Goal: Information Seeking & Learning: Check status

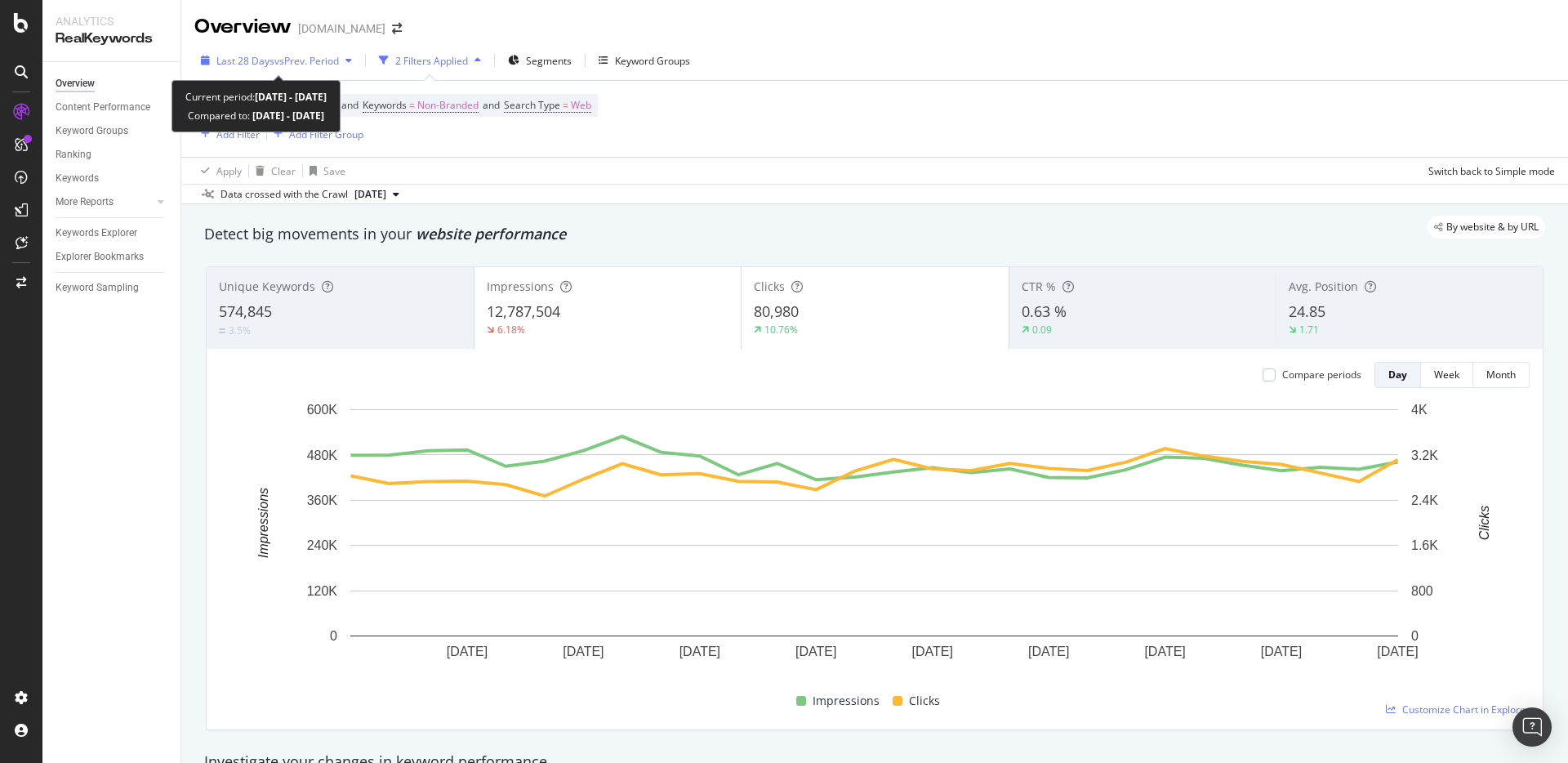
click at [312, 59] on span "vs Prev. Period" at bounding box center [306, 61] width 64 height 14
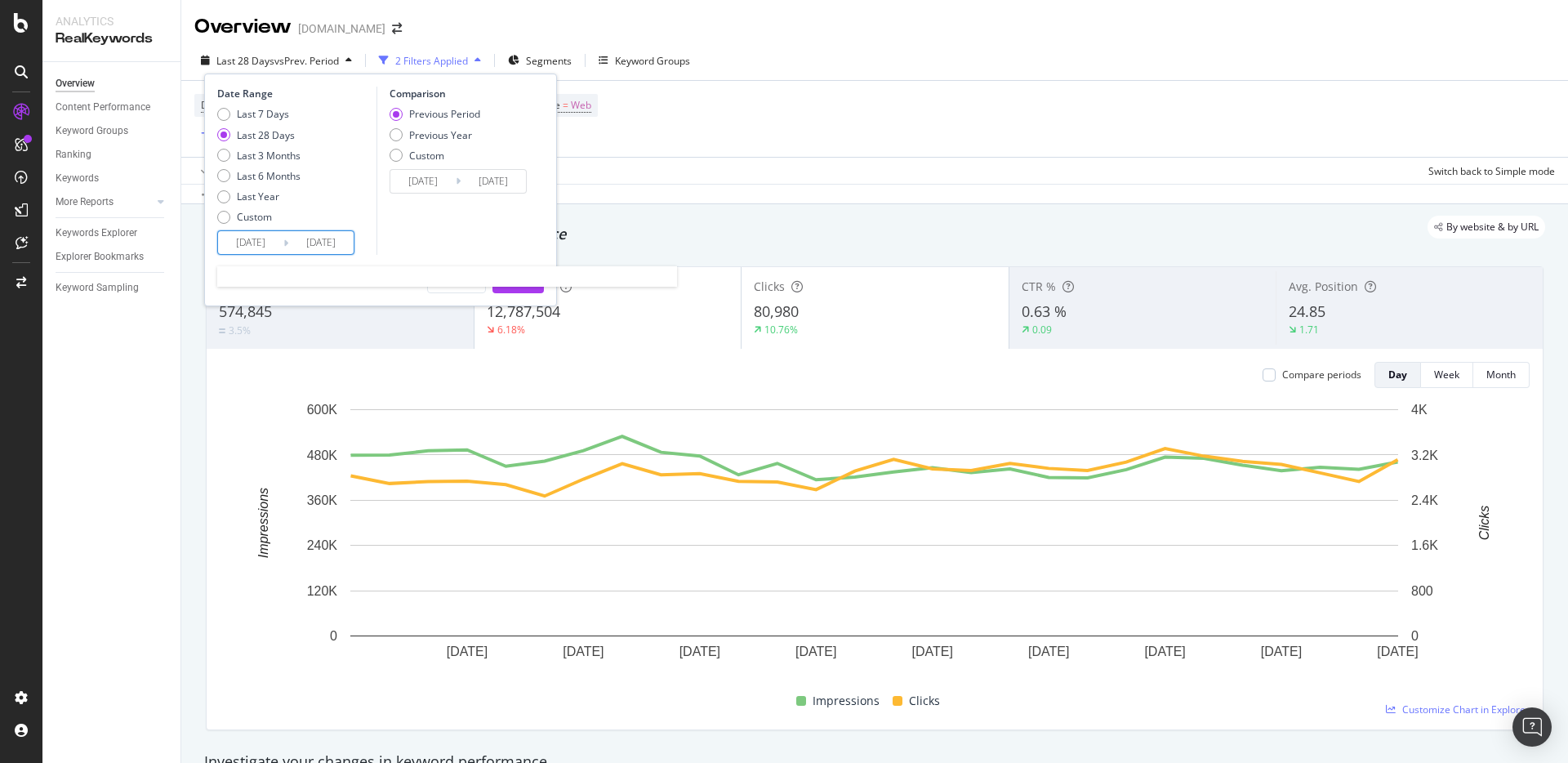
click at [325, 233] on input "[DATE]" at bounding box center [321, 242] width 65 height 23
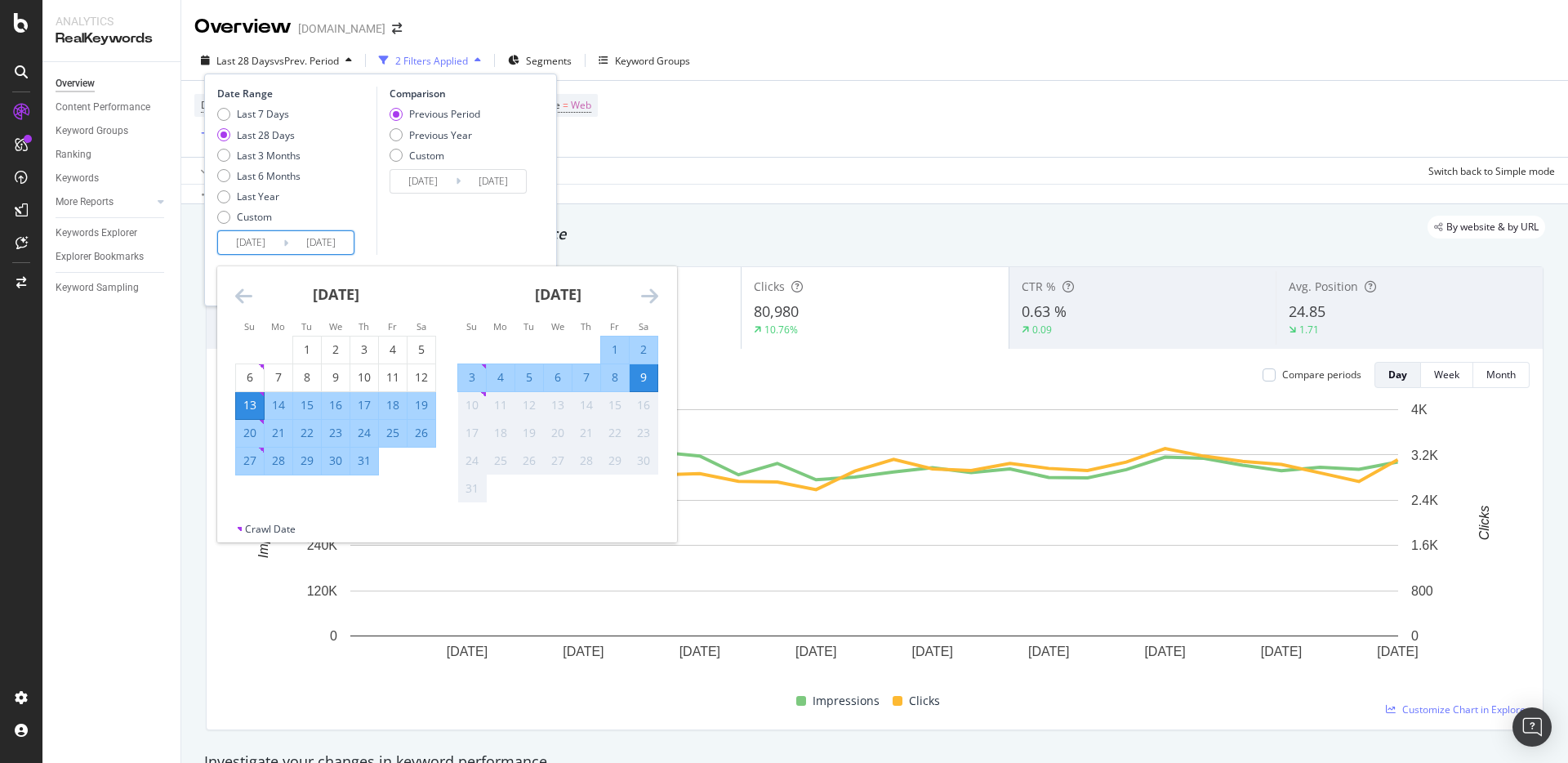
click at [485, 393] on div "Not available. Sunday, August 10, 2025" at bounding box center [484, 395] width 5 height 5
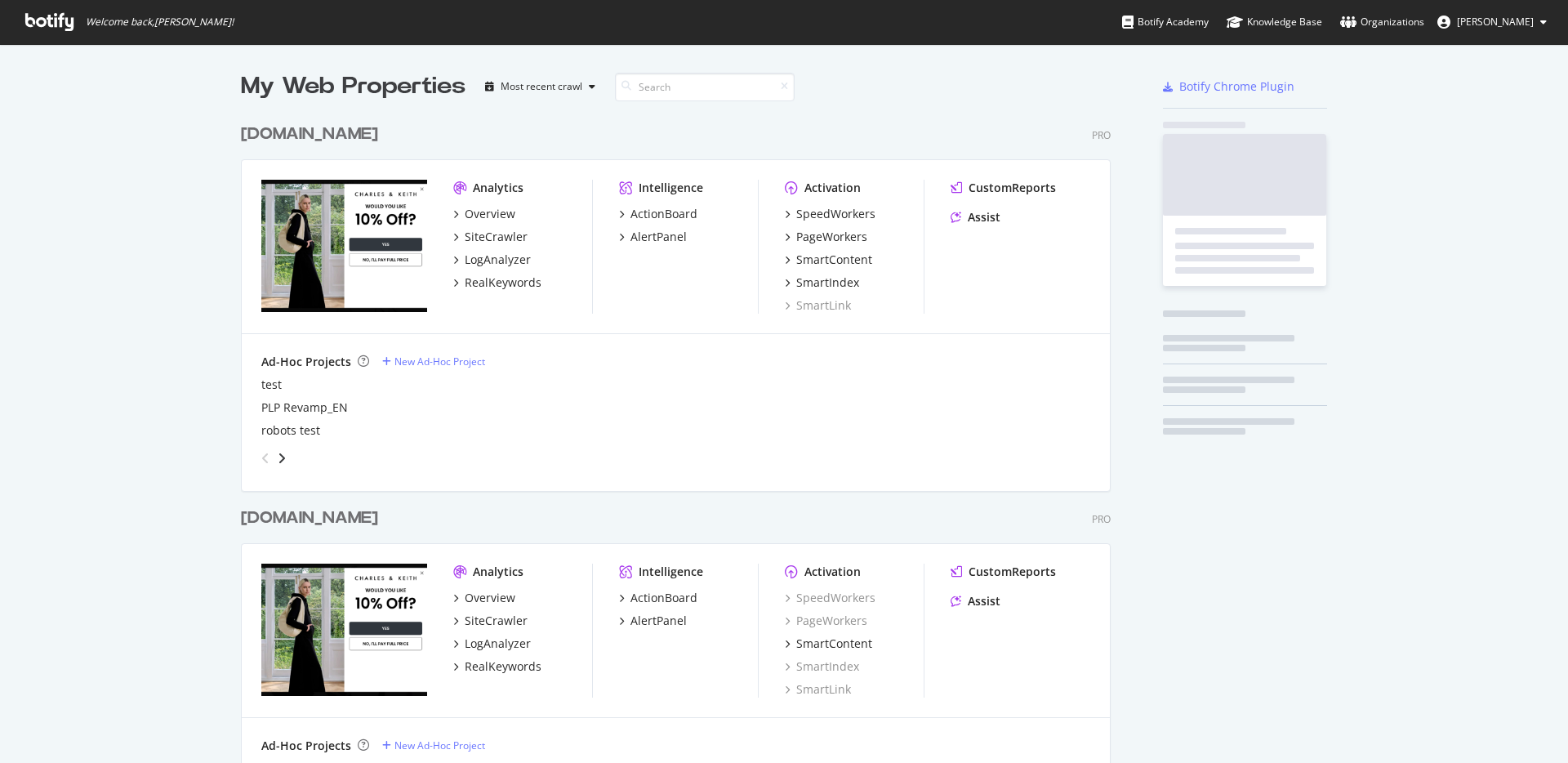
scroll to position [979, 883]
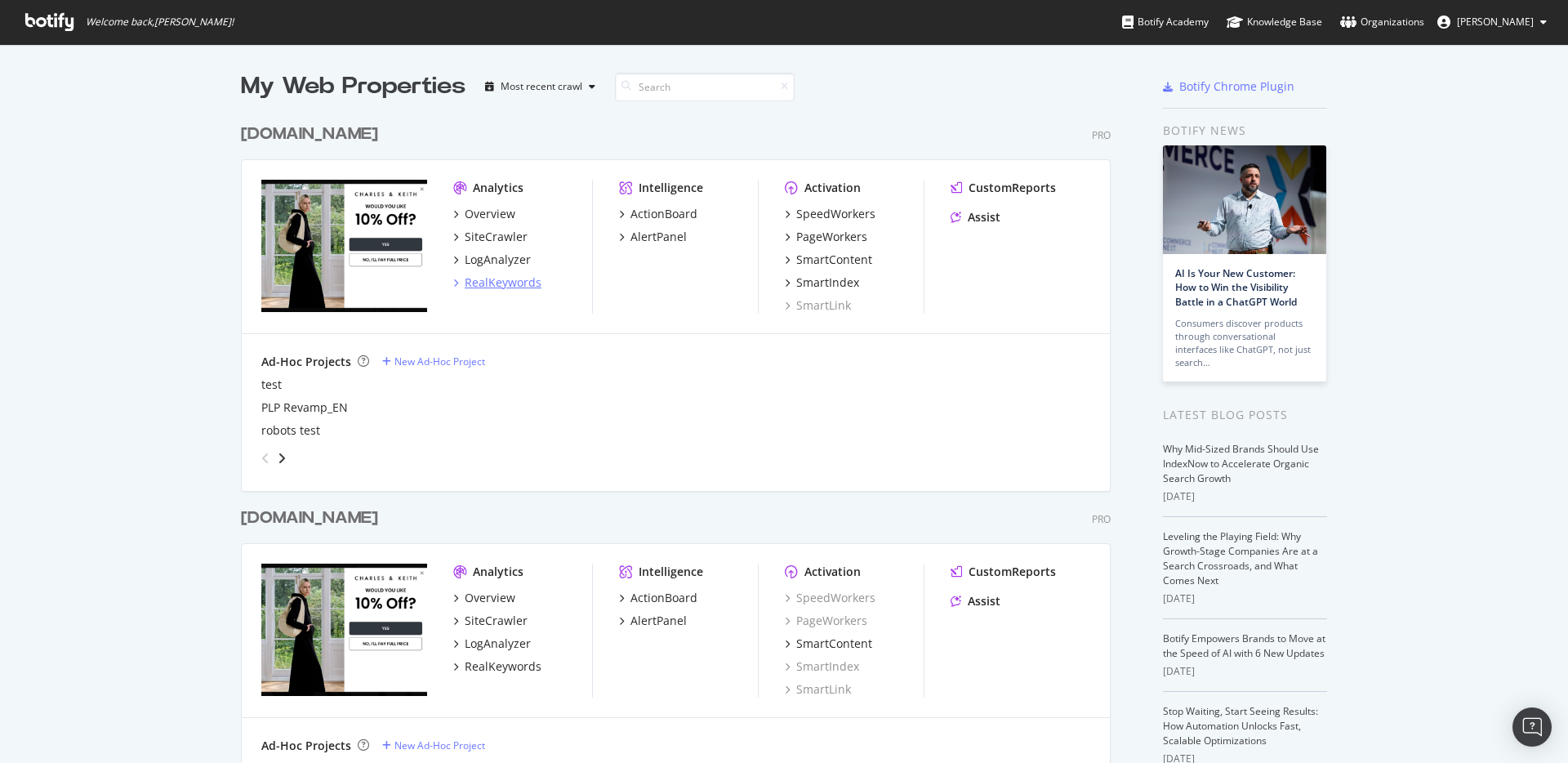
click at [513, 282] on div "RealKeywords" at bounding box center [504, 282] width 77 height 16
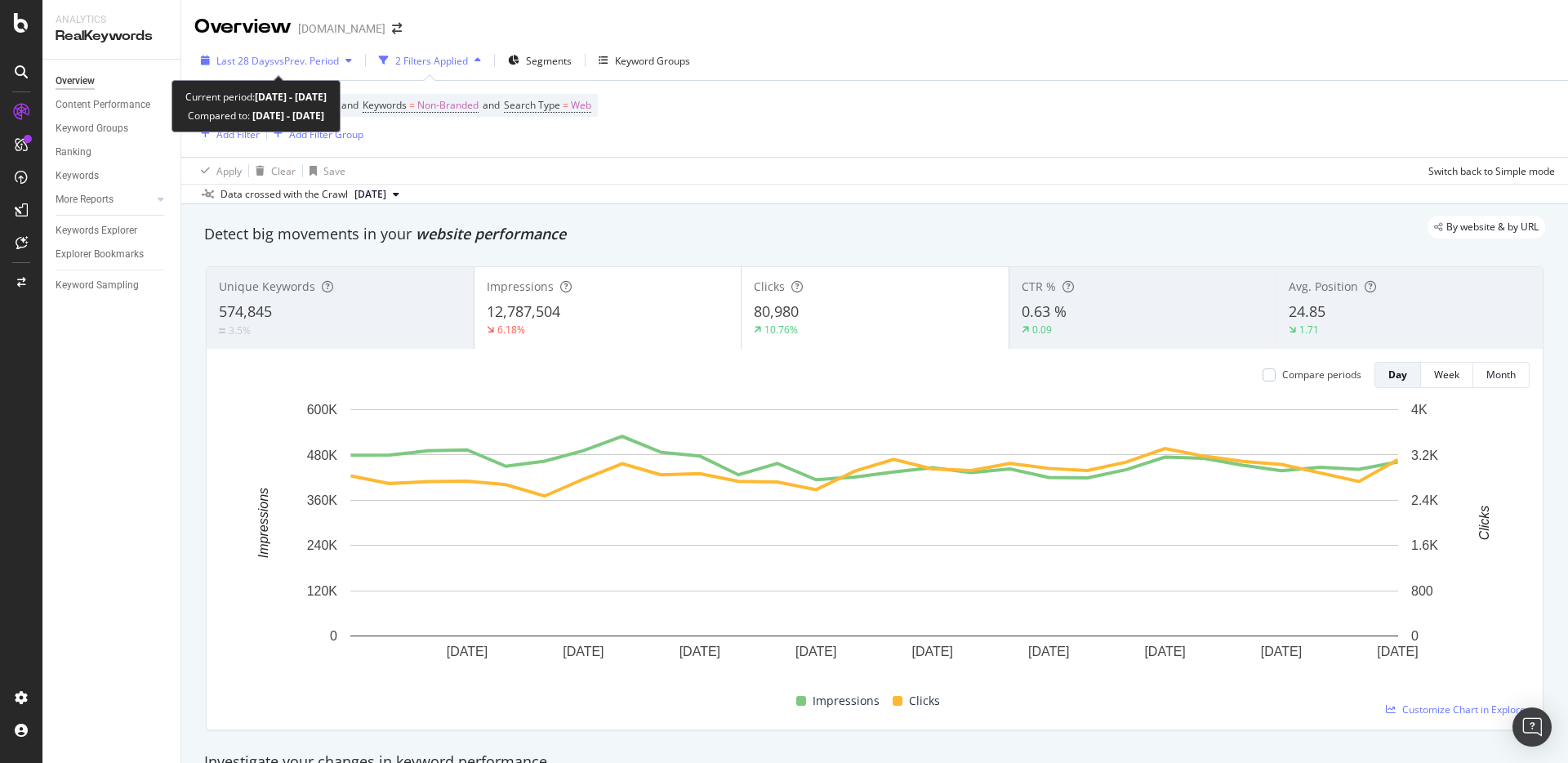
click at [307, 61] on span "vs Prev. Period" at bounding box center [306, 61] width 64 height 14
click at [727, 164] on div "Apply Clear Save Switch back to Simple mode" at bounding box center [874, 170] width 1387 height 27
click at [284, 61] on span "vs Prev. Period" at bounding box center [306, 61] width 64 height 14
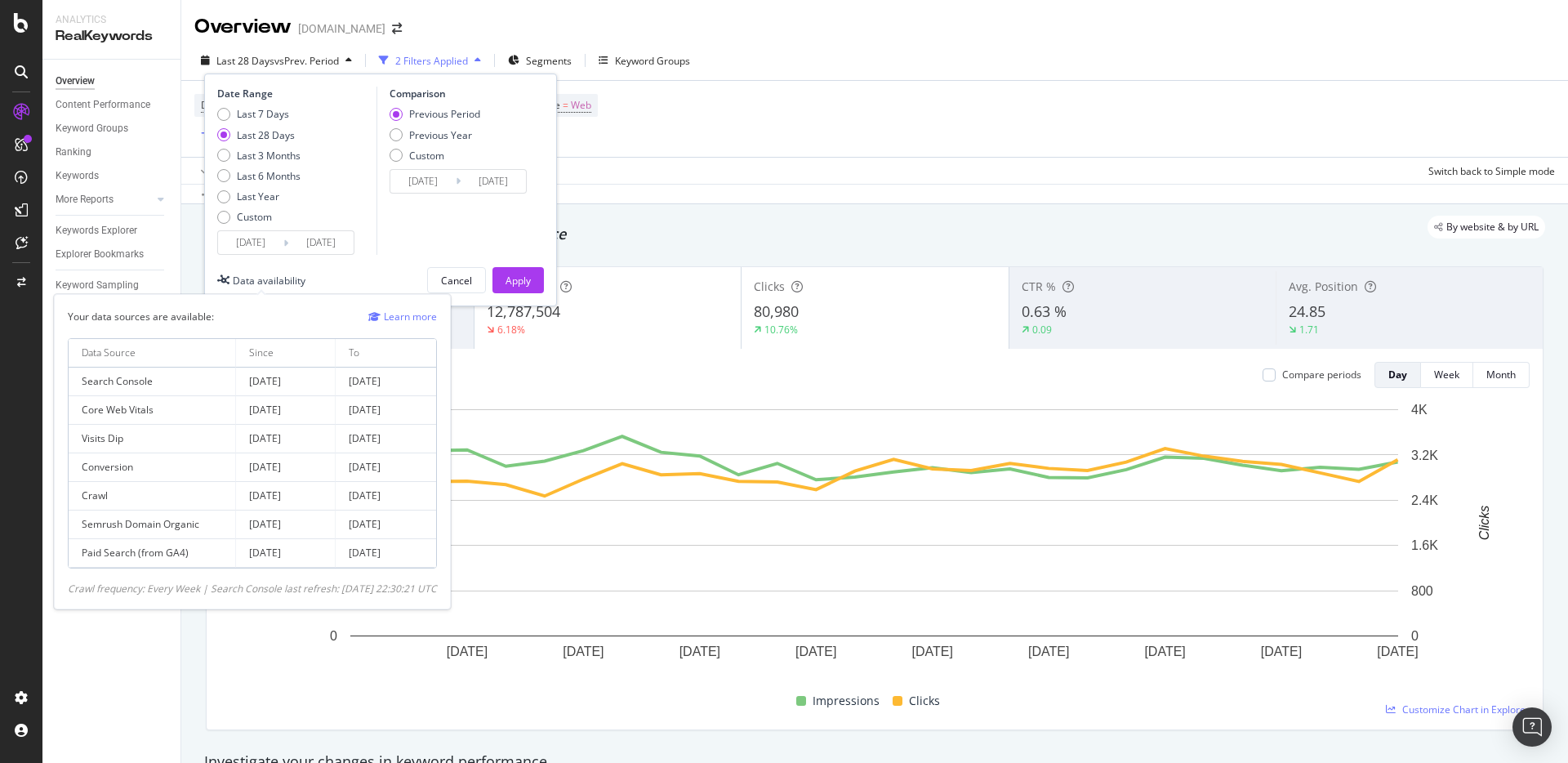
click at [405, 386] on td "[DATE]" at bounding box center [385, 381] width 100 height 28
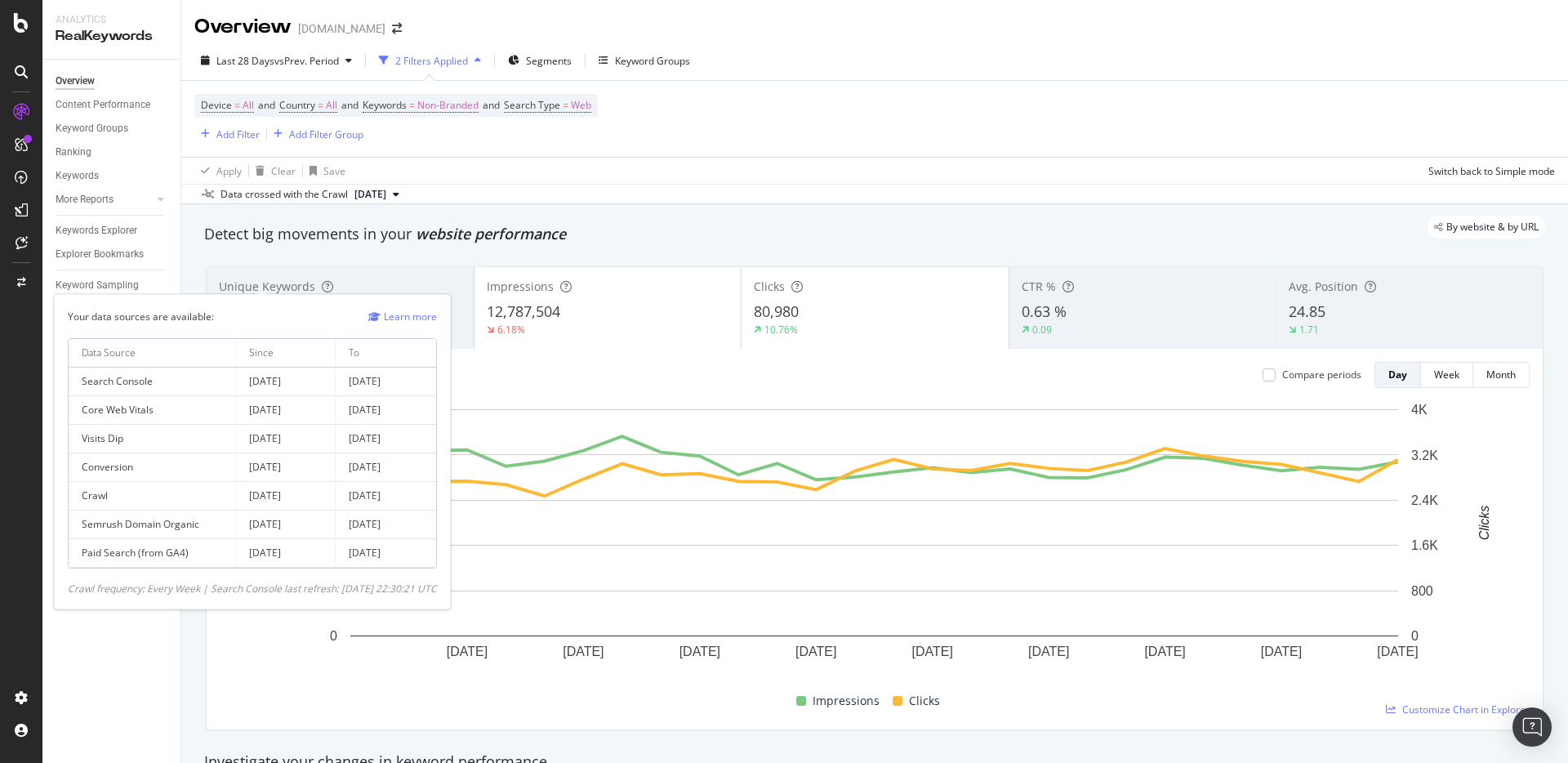
click at [405, 386] on td "[DATE]" at bounding box center [385, 381] width 100 height 28
